Goal: Information Seeking & Learning: Learn about a topic

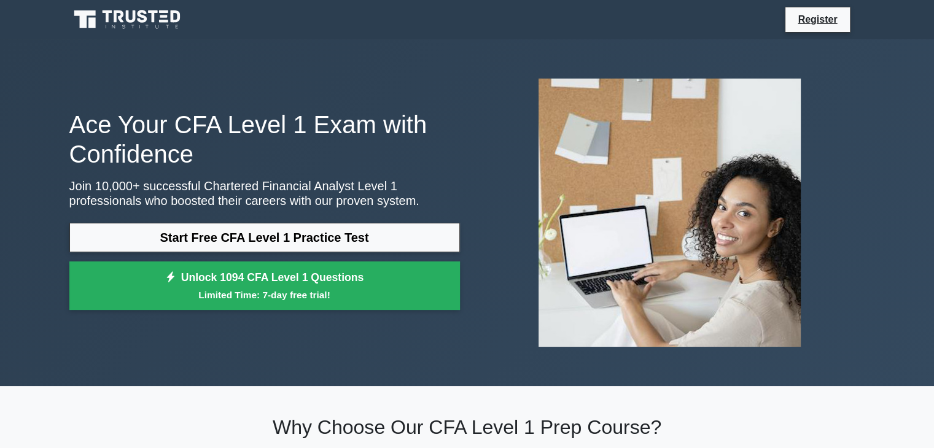
click at [330, 238] on link "Start Free CFA Level 1 Practice Test" at bounding box center [264, 237] width 390 height 29
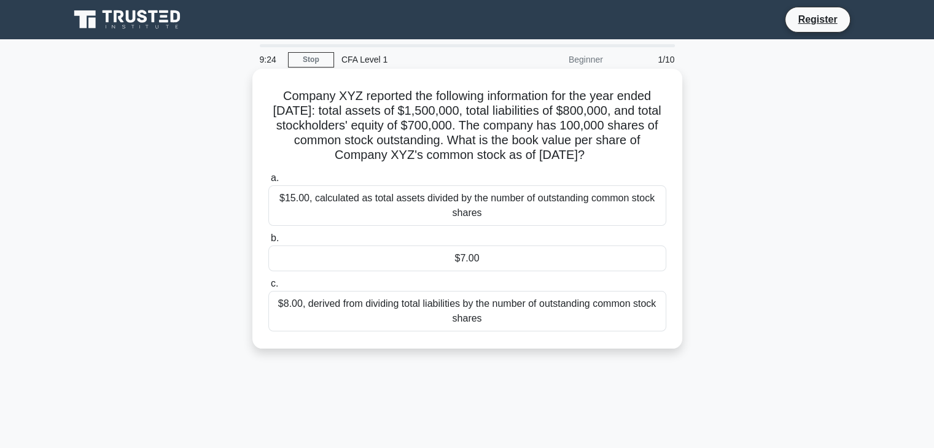
click at [376, 271] on div "$7.00" at bounding box center [467, 259] width 398 height 26
click at [268, 242] on input "b. $7.00" at bounding box center [268, 238] width 0 height 8
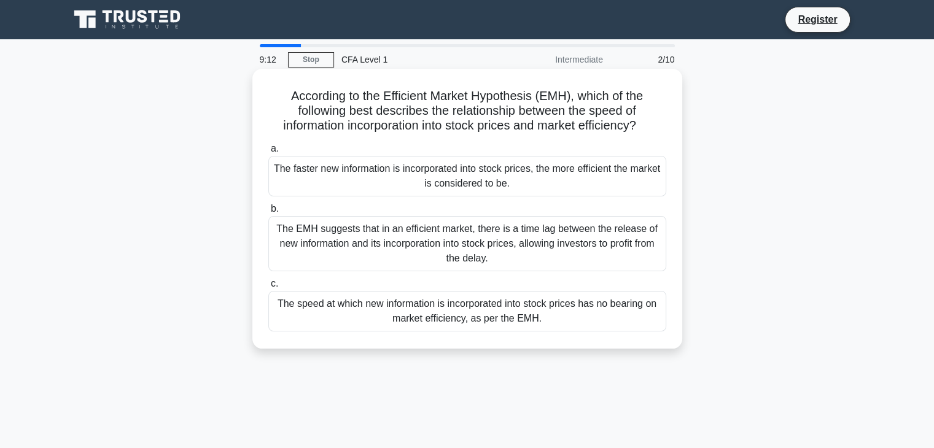
click at [342, 172] on div "The faster new information is incorporated into stock prices, the more efficien…" at bounding box center [467, 176] width 398 height 41
click at [268, 153] on input "a. The faster new information is incorporated into stock prices, the more effic…" at bounding box center [268, 149] width 0 height 8
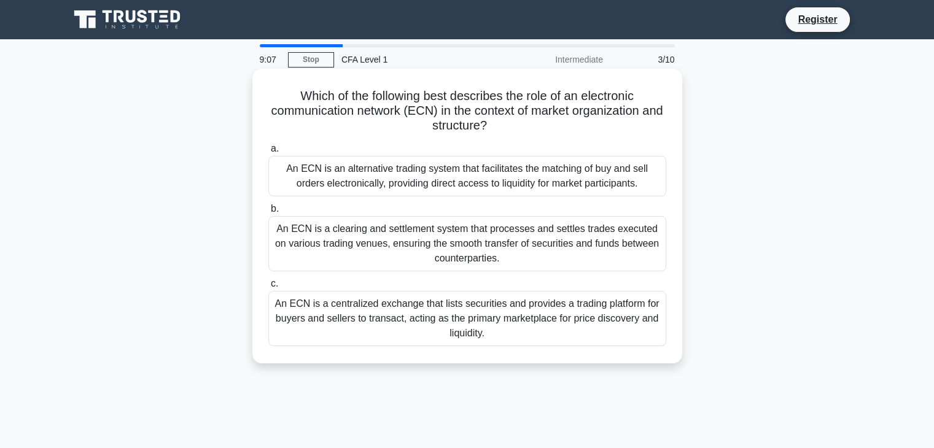
click at [351, 252] on div "An ECN is a clearing and settlement system that processes and settles trades ex…" at bounding box center [467, 243] width 398 height 55
click at [268, 213] on input "b. An ECN is a clearing and settlement system that processes and settles trades…" at bounding box center [268, 209] width 0 height 8
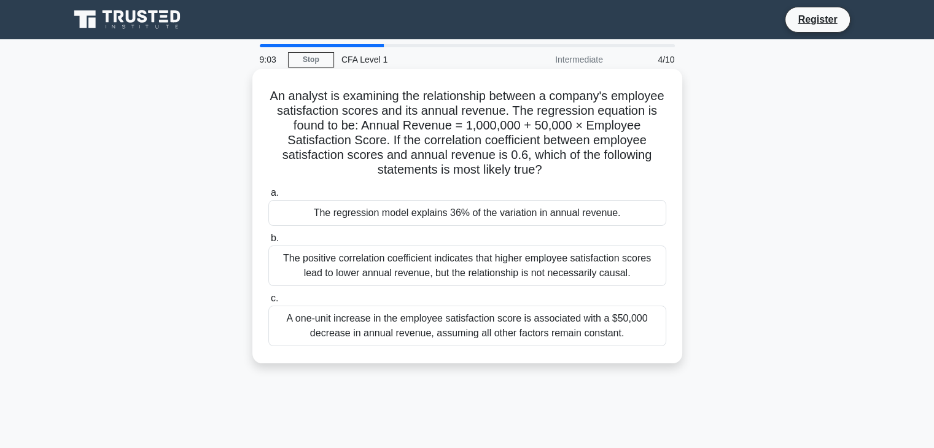
click at [373, 217] on div "The regression model explains 36% of the variation in annual revenue." at bounding box center [467, 213] width 398 height 26
click at [268, 197] on input "a. The regression model explains 36% of the variation in annual revenue." at bounding box center [268, 193] width 0 height 8
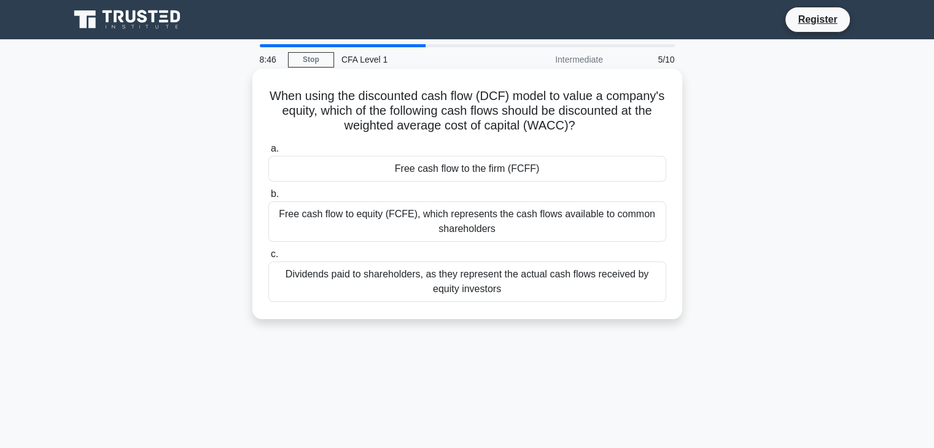
click at [417, 220] on div "Free cash flow to equity (FCFE), which represents the cash flows available to c…" at bounding box center [467, 221] width 398 height 41
click at [268, 198] on input "b. Free cash flow to equity (FCFE), which represents the cash flows available t…" at bounding box center [268, 194] width 0 height 8
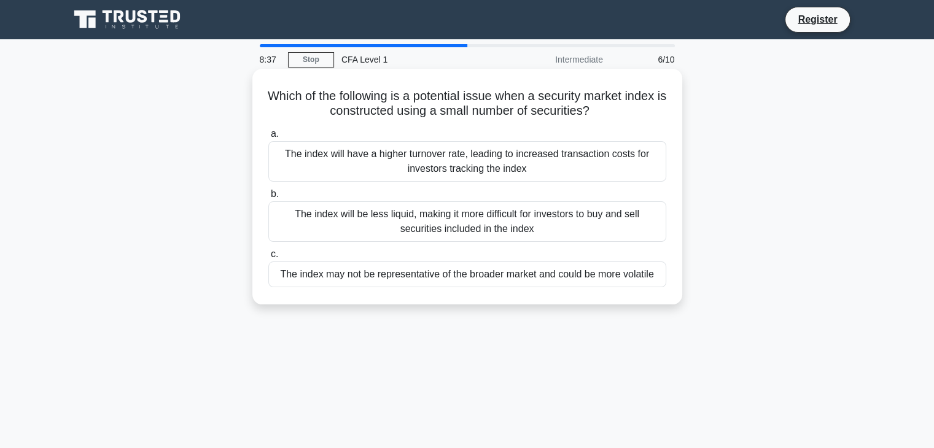
click at [385, 230] on div "The index will be less liquid, making it more difficult for investors to buy an…" at bounding box center [467, 221] width 398 height 41
click at [268, 198] on input "b. The index will be less liquid, making it more difficult for investors to buy…" at bounding box center [268, 194] width 0 height 8
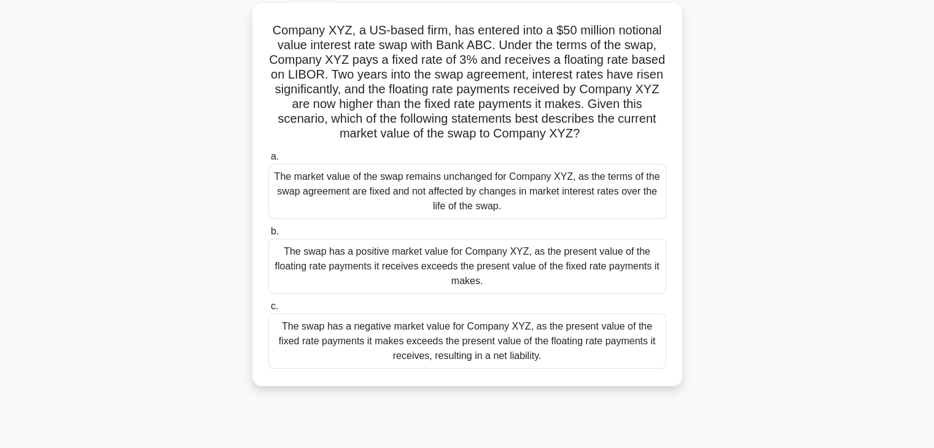
scroll to position [83, 0]
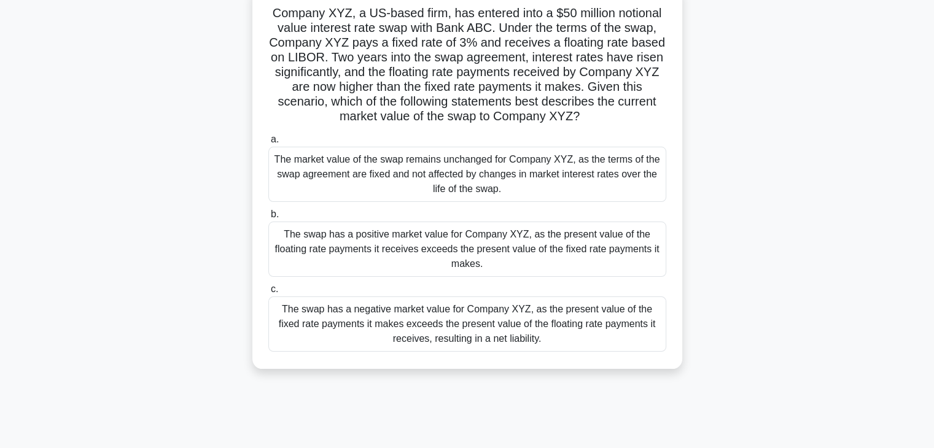
click at [367, 338] on div "The swap has a negative market value for Company XYZ, as the present value of t…" at bounding box center [467, 323] width 398 height 55
click at [268, 293] on input "c. The swap has a negative market value for Company XYZ, as the present value o…" at bounding box center [268, 289] width 0 height 8
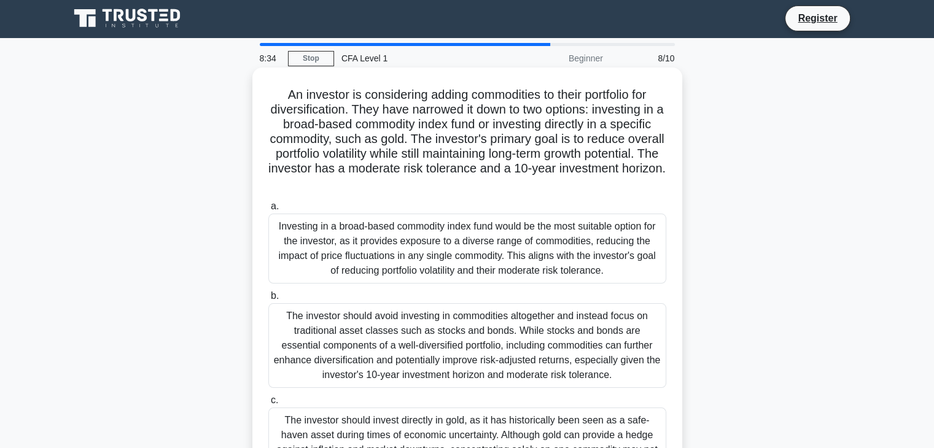
scroll to position [0, 0]
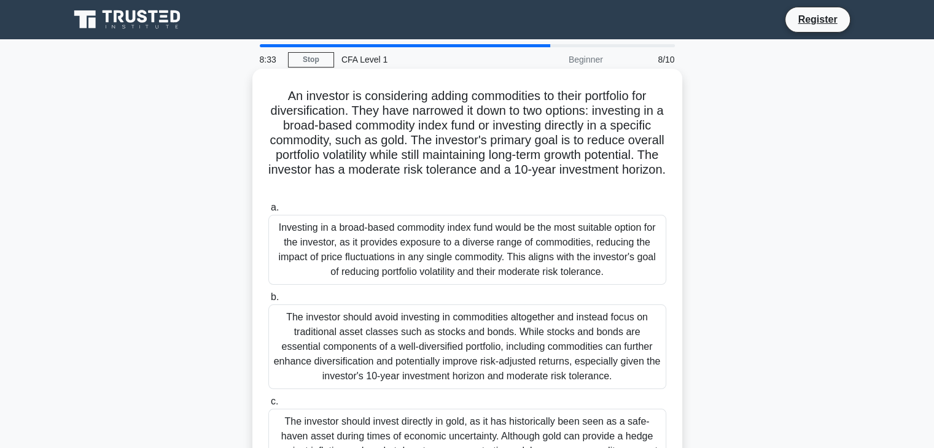
click at [371, 308] on div "The investor should avoid investing in commodities altogether and instead focus…" at bounding box center [467, 346] width 398 height 85
click at [268, 301] on input "b. The investor should avoid investing in commodities altogether and instead fo…" at bounding box center [268, 297] width 0 height 8
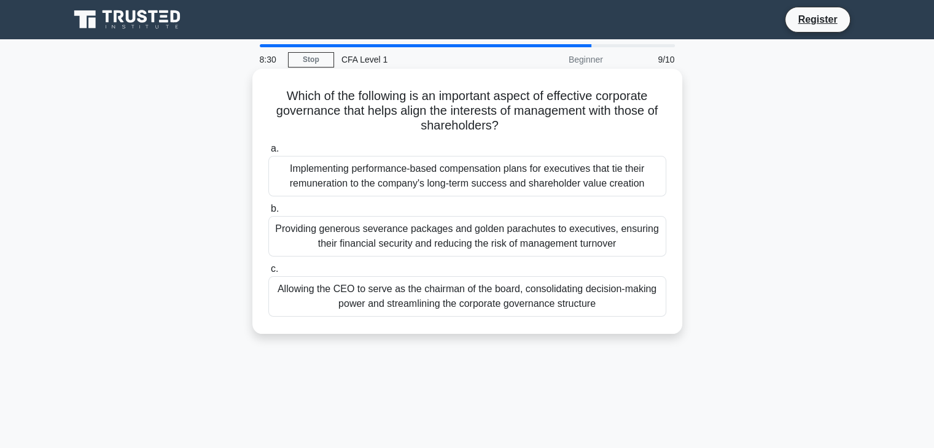
click at [400, 182] on div "Implementing performance-based compensation plans for executives that tie their…" at bounding box center [467, 176] width 398 height 41
click at [268, 153] on input "a. Implementing performance-based compensation plans for executives that tie th…" at bounding box center [268, 149] width 0 height 8
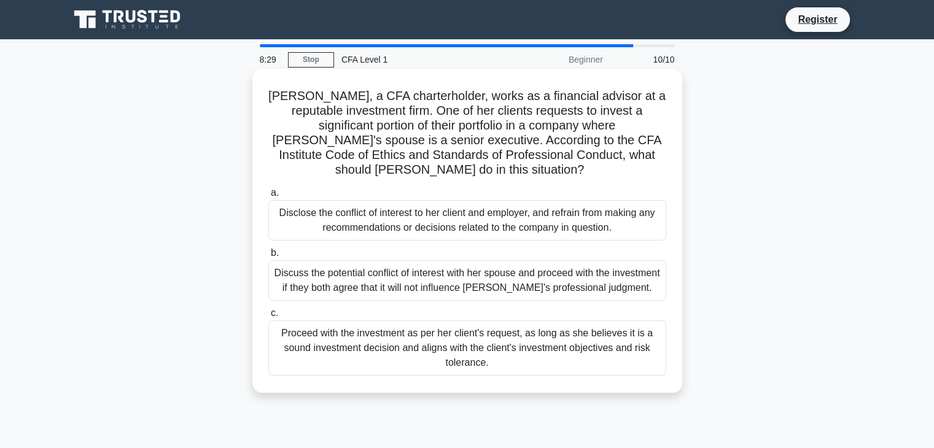
click at [385, 280] on div "Discuss the potential conflict of interest with her spouse and proceed with the…" at bounding box center [467, 280] width 398 height 41
click at [268, 257] on input "b. Discuss the potential conflict of interest with her spouse and proceed with …" at bounding box center [268, 253] width 0 height 8
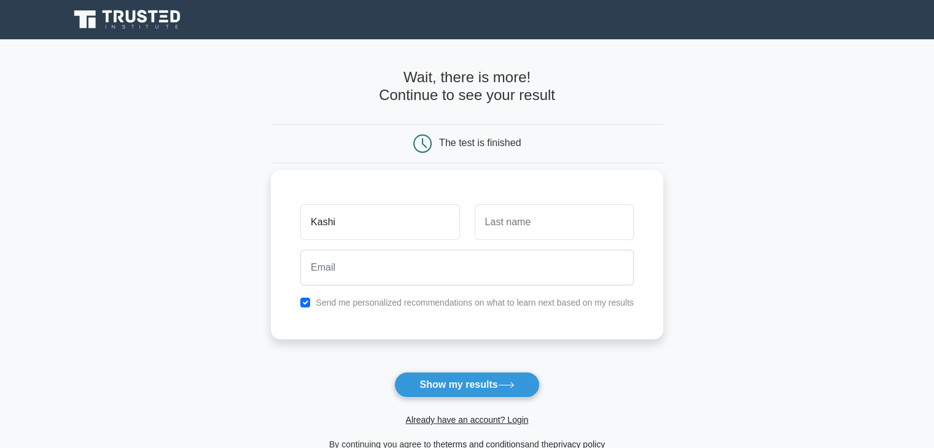
type input "Kashi"
type input "[PERSON_NAME]"
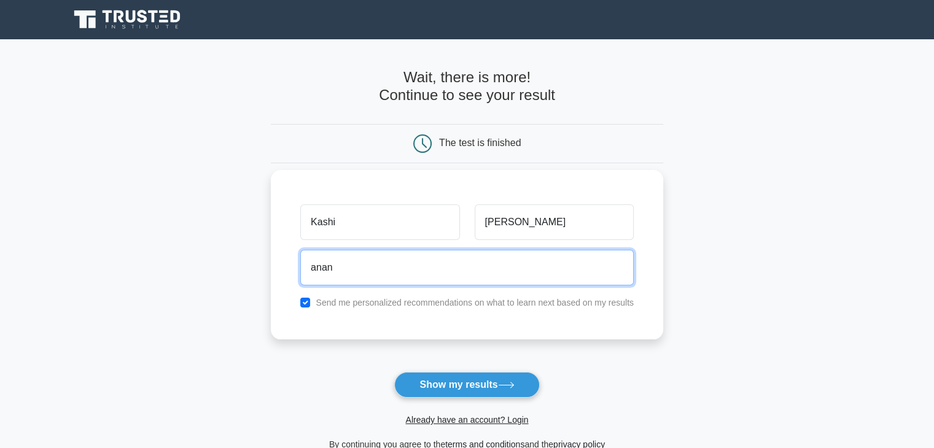
type input "[EMAIL_ADDRESS][DOMAIN_NAME]"
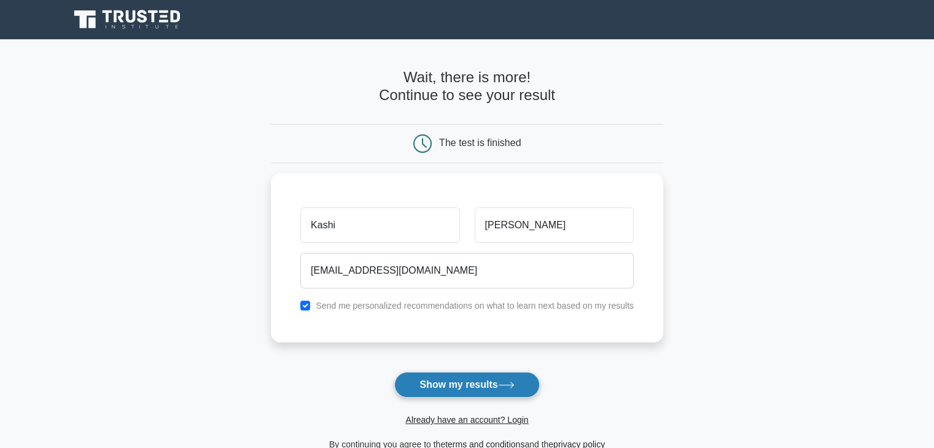
click at [476, 381] on button "Show my results" at bounding box center [466, 385] width 145 height 26
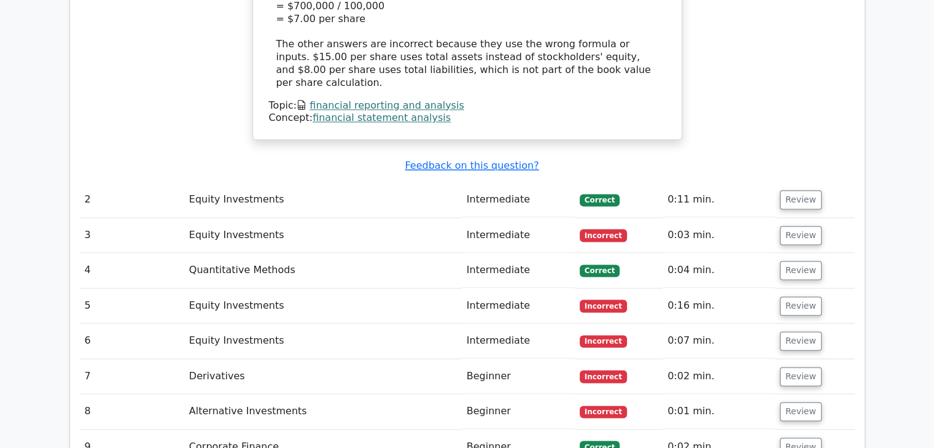
scroll to position [1558, 0]
click at [802, 438] on button "Review" at bounding box center [801, 447] width 42 height 19
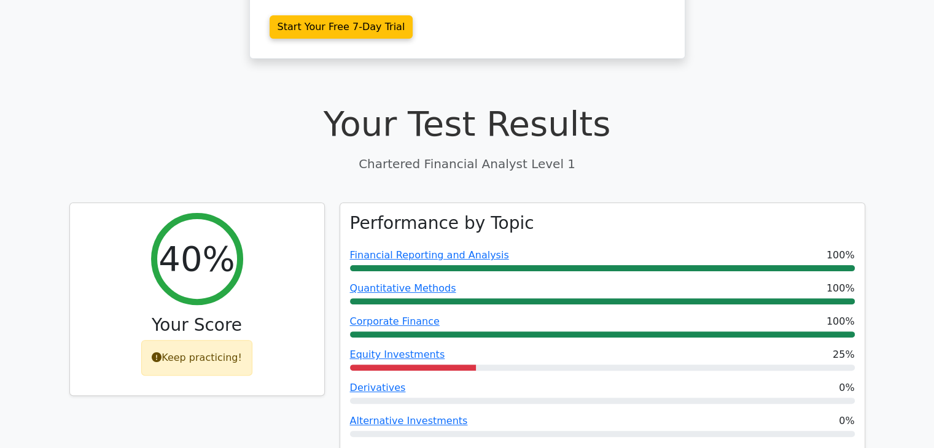
scroll to position [301, 0]
